Goal: Information Seeking & Learning: Find specific fact

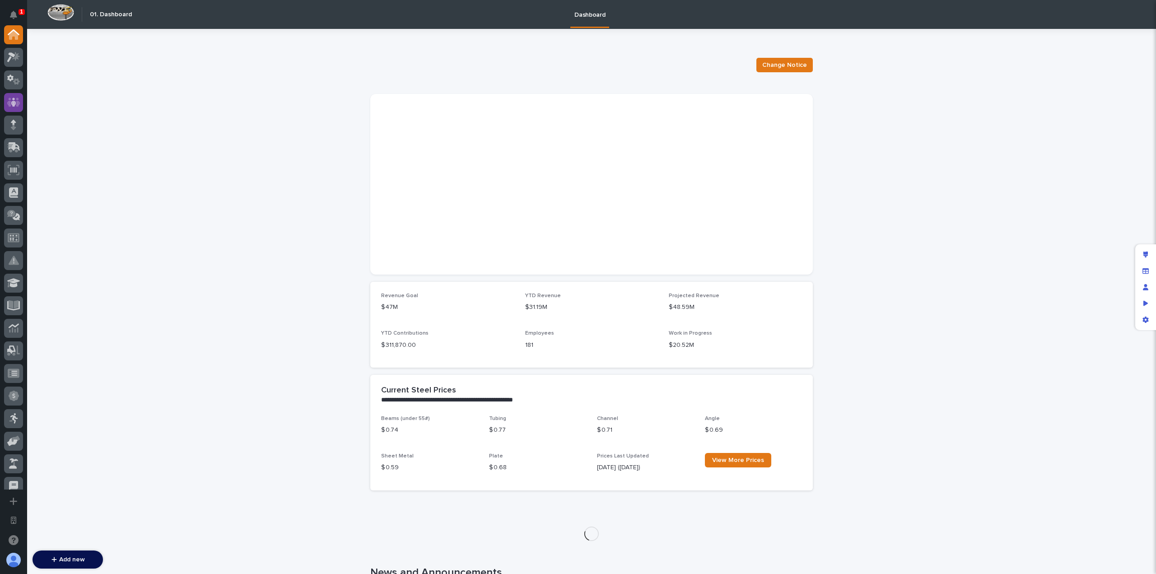
click at [19, 100] on icon at bounding box center [13, 102] width 13 height 10
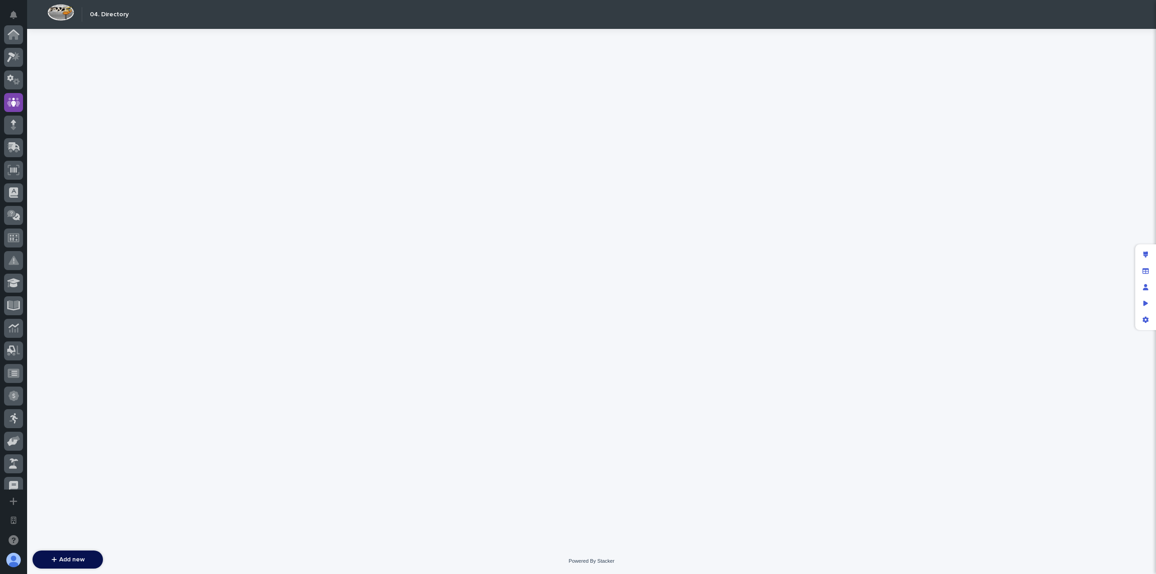
scroll to position [68, 0]
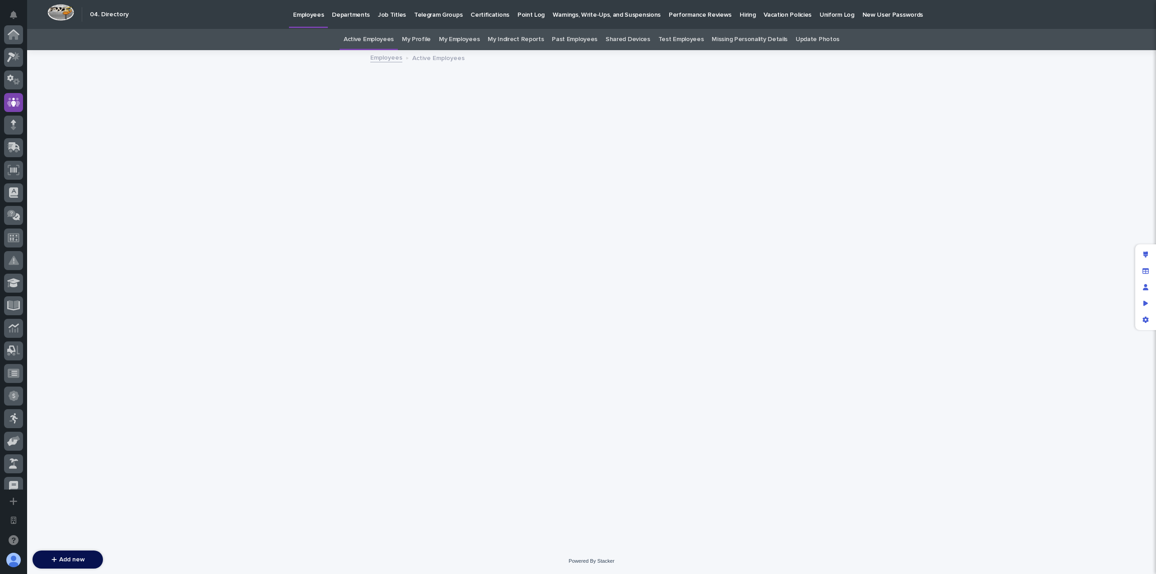
scroll to position [68, 0]
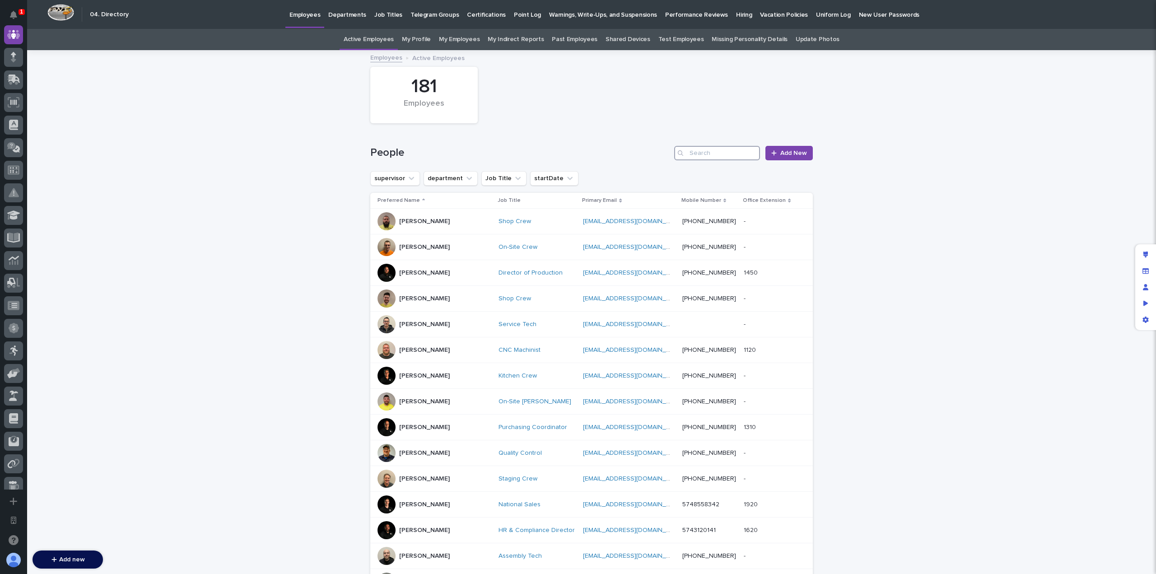
click at [722, 152] on input "Search" at bounding box center [717, 153] width 86 height 14
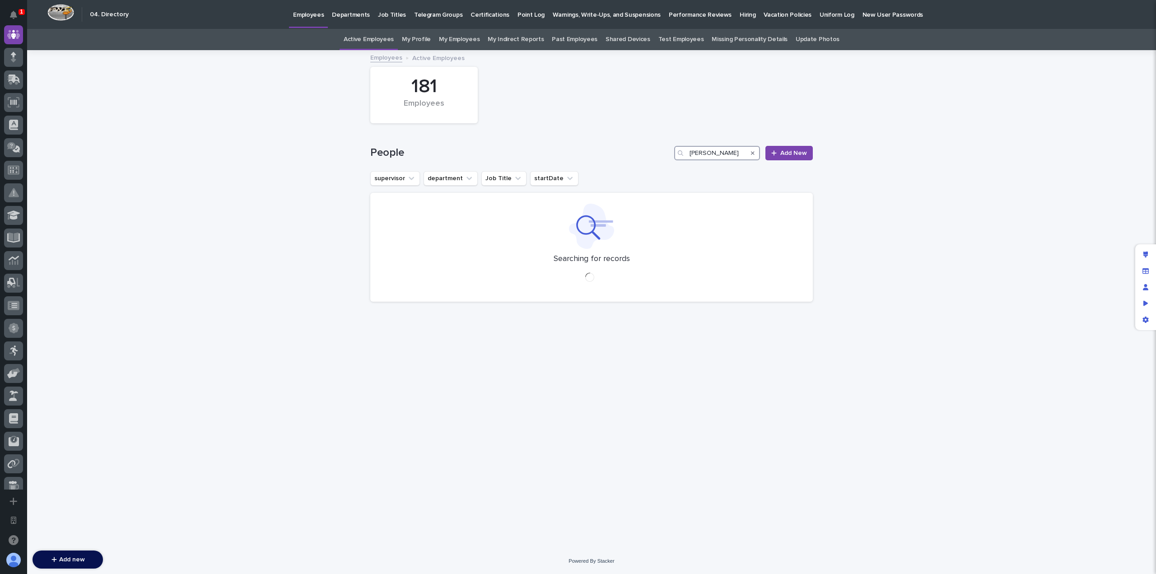
type input "jeff"
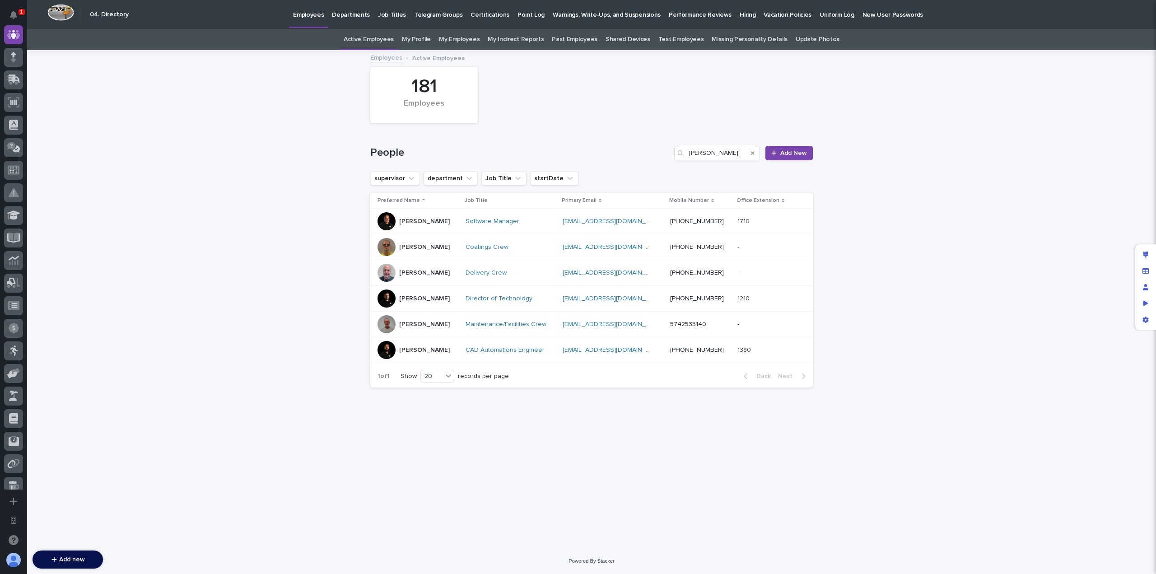
click at [444, 298] on div "[PERSON_NAME]" at bounding box center [417, 298] width 81 height 18
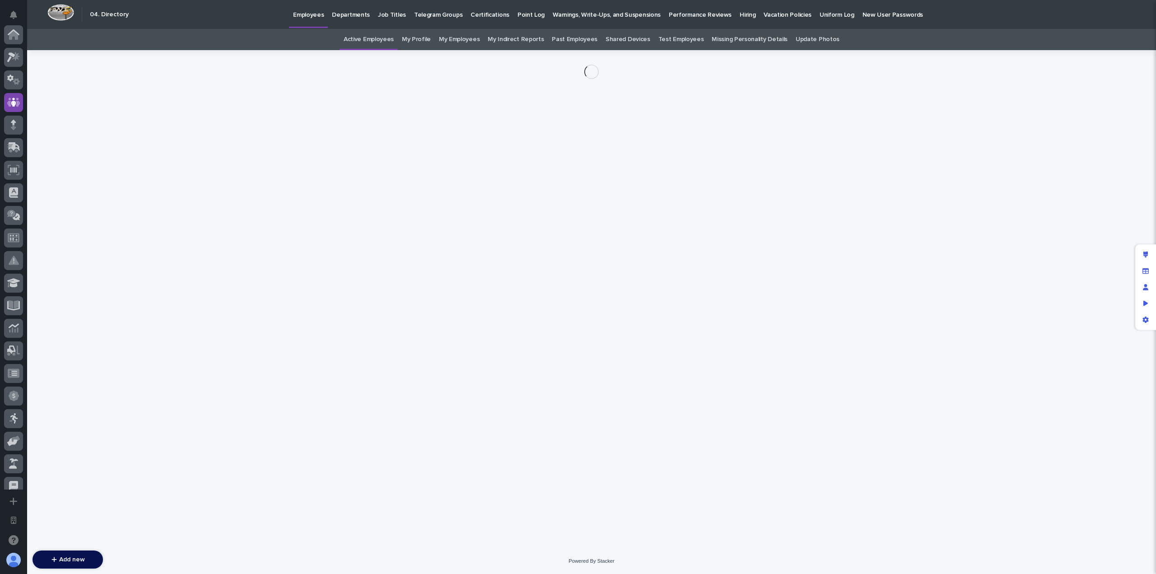
scroll to position [68, 0]
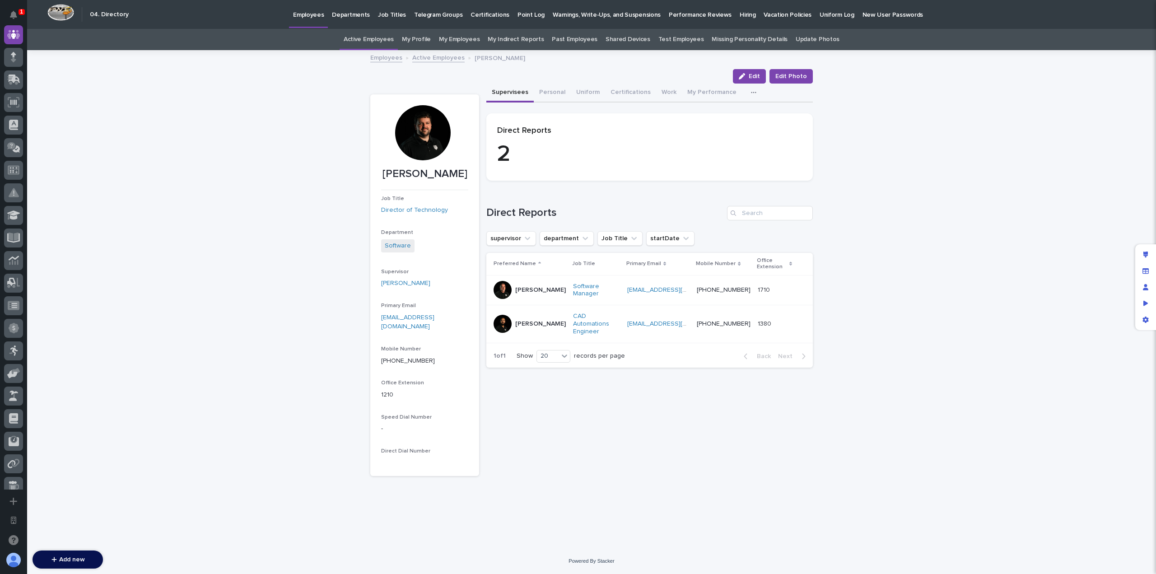
click at [518, 192] on div "Loading... Saving… Direct Reports supervisor department Job Title startDate Pre…" at bounding box center [649, 281] width 326 height 187
click at [204, 328] on div "Loading... Saving… Loading... Saving… Jeff Miller Edit Edit Photo Edit Edit Pho…" at bounding box center [591, 299] width 1129 height 497
click at [417, 135] on div at bounding box center [422, 132] width 55 height 55
click at [426, 132] on div at bounding box center [422, 132] width 55 height 55
click at [251, 171] on div "Loading... Saving… Loading... Saving… Jeff Miller Edit Edit Photo Edit Edit Pho…" at bounding box center [591, 299] width 1129 height 497
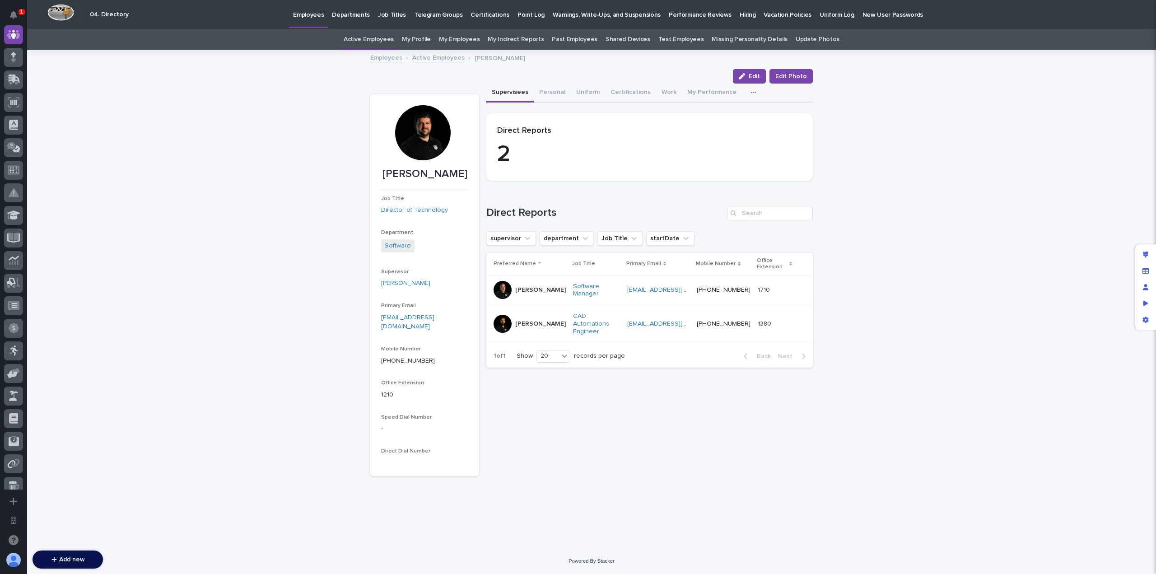
click at [389, 43] on link "Active Employees" at bounding box center [369, 39] width 50 height 21
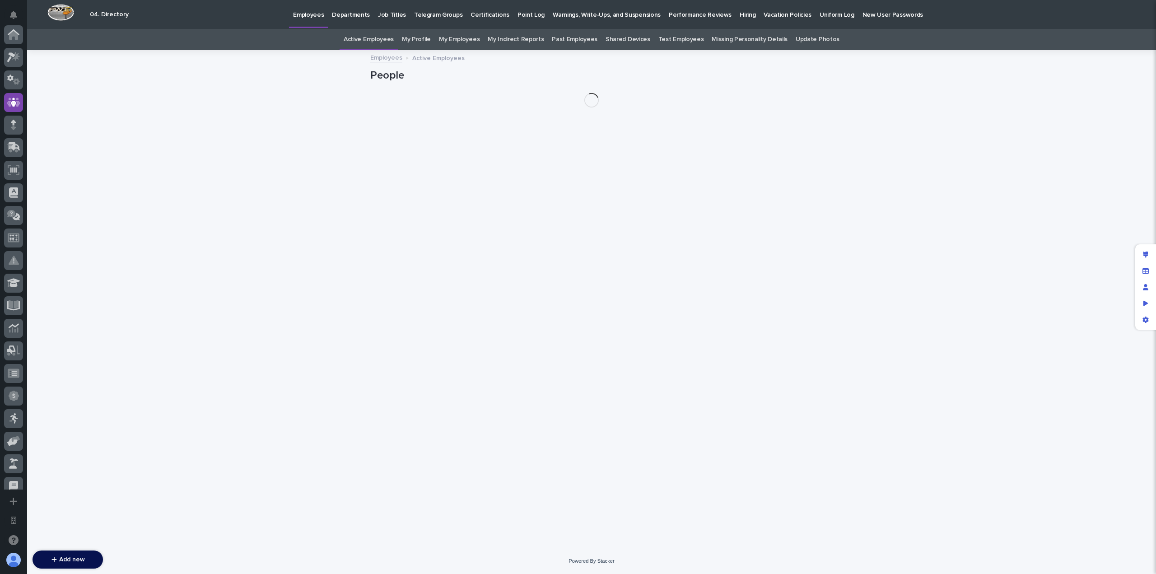
scroll to position [68, 0]
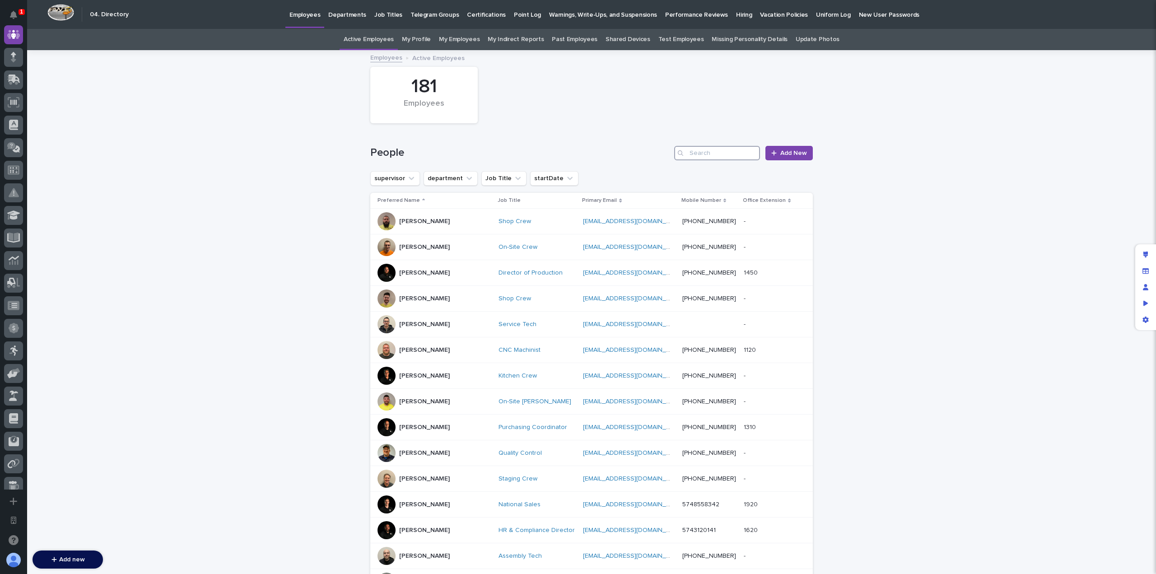
click at [706, 146] on input "Search" at bounding box center [717, 153] width 86 height 14
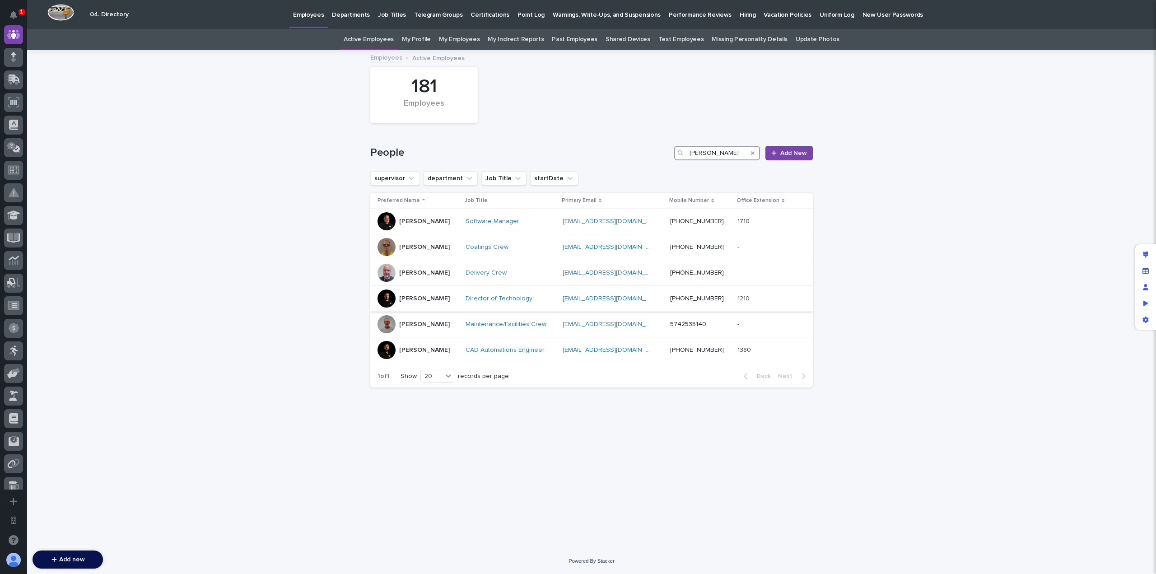
type input "jeff"
click at [427, 295] on div "[PERSON_NAME]" at bounding box center [417, 298] width 81 height 18
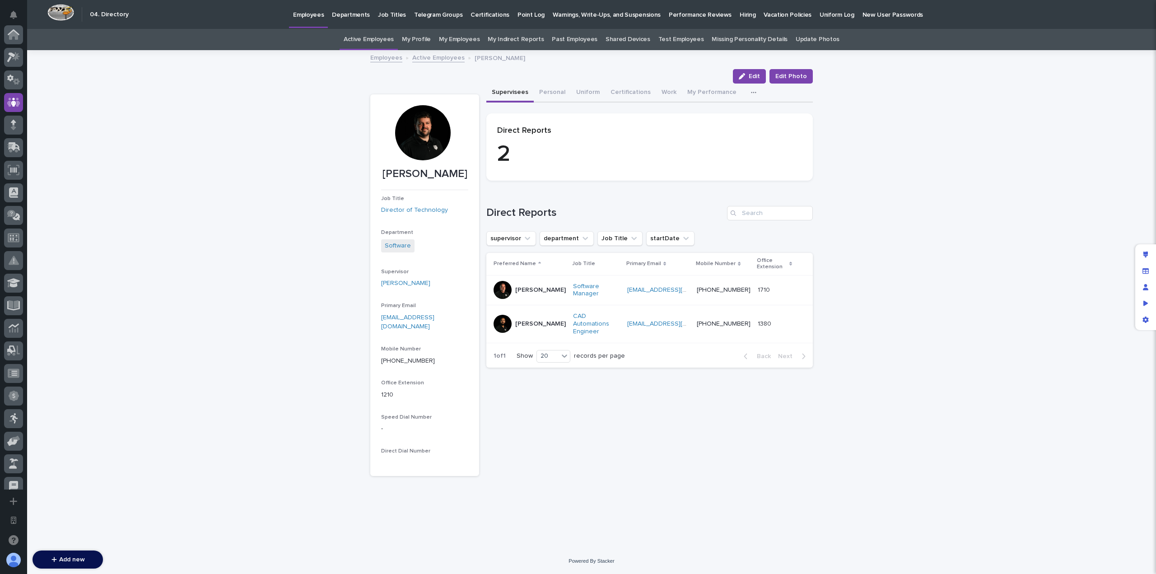
scroll to position [68, 0]
click at [428, 127] on div at bounding box center [422, 132] width 55 height 55
click at [424, 135] on div at bounding box center [422, 132] width 55 height 55
click at [388, 43] on link "Active Employees" at bounding box center [369, 39] width 50 height 21
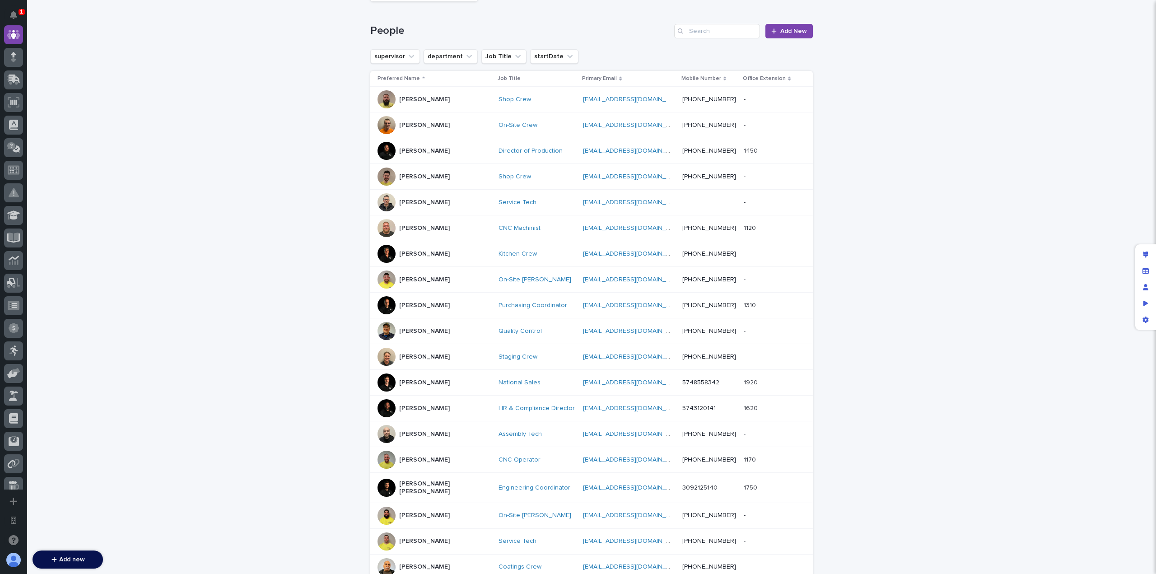
scroll to position [135, 0]
